Goal: Find specific page/section: Find specific page/section

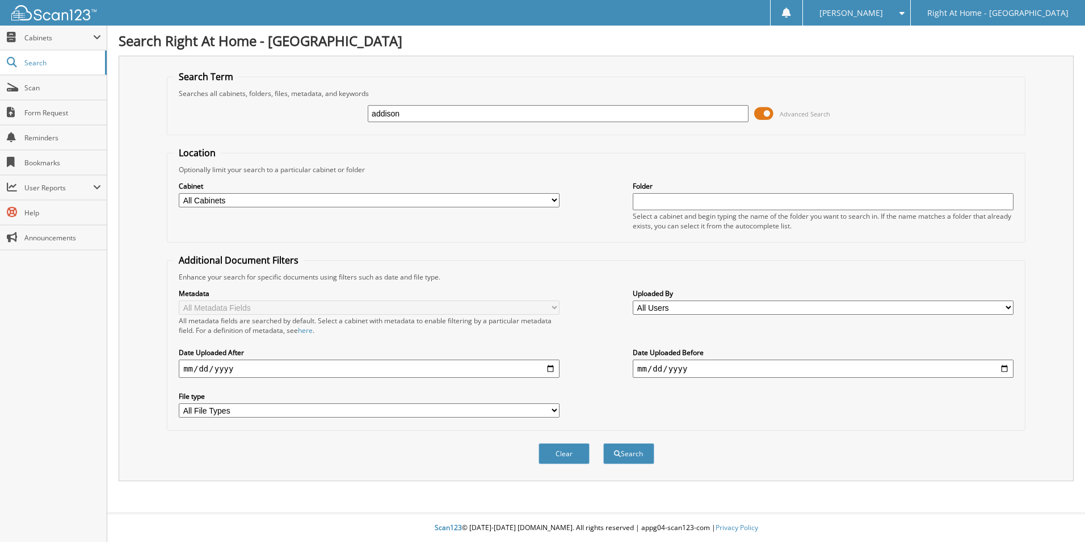
type input "addison"
click at [603, 443] on button "Search" at bounding box center [628, 453] width 51 height 21
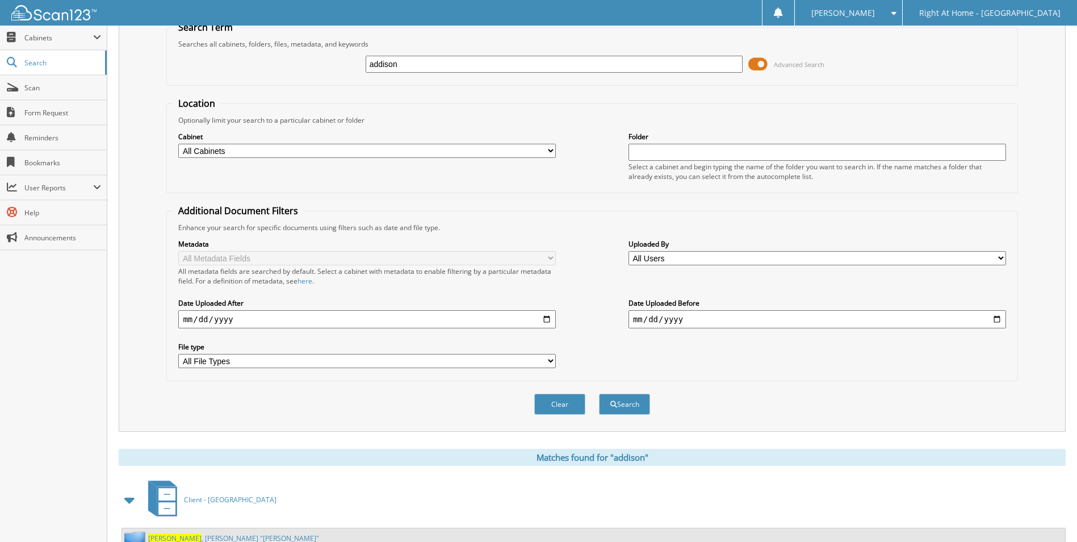
scroll to position [93, 0]
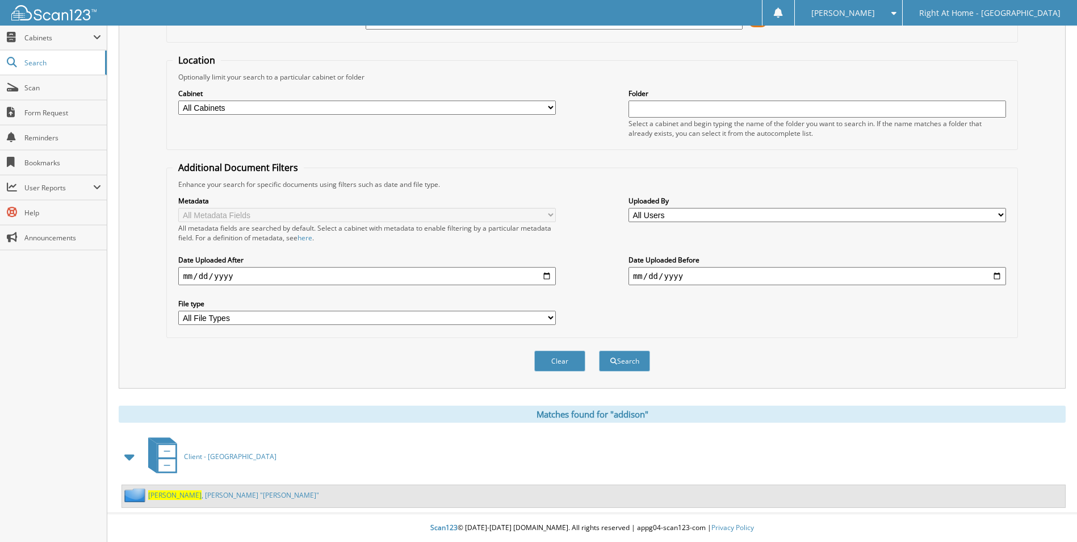
click at [203, 495] on link "[PERSON_NAME] "[PERSON_NAME]"" at bounding box center [233, 495] width 171 height 10
